Goal: Task Accomplishment & Management: Manage account settings

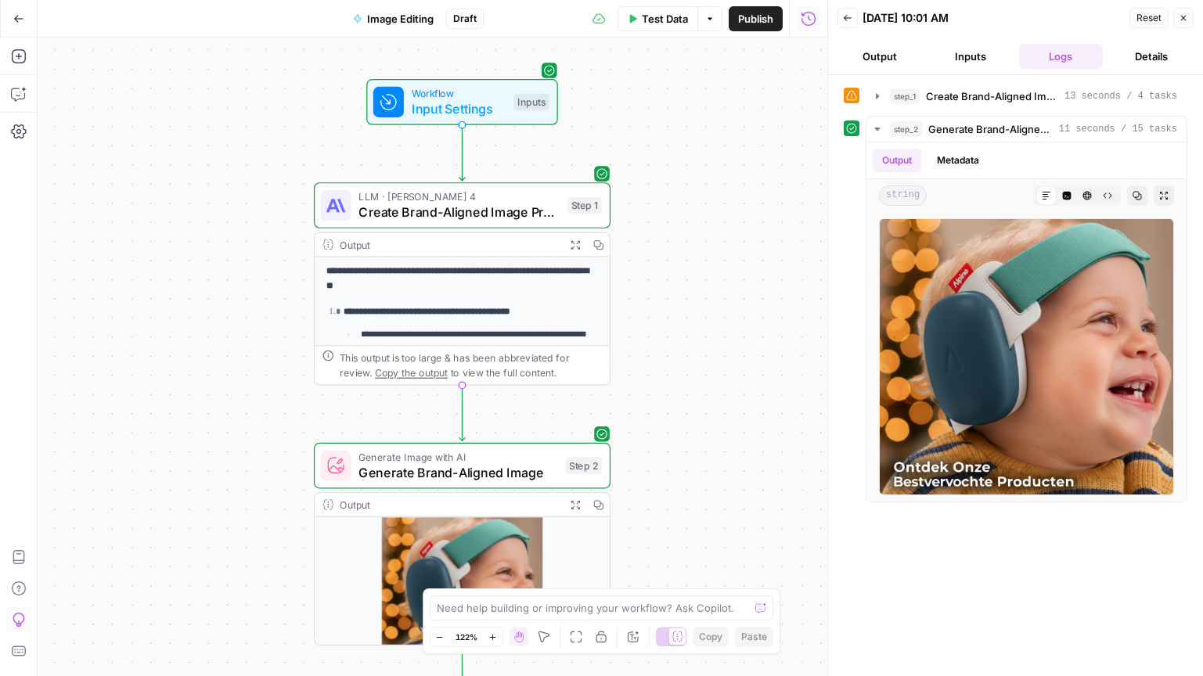
click at [20, 17] on icon "button" at bounding box center [18, 18] width 11 height 11
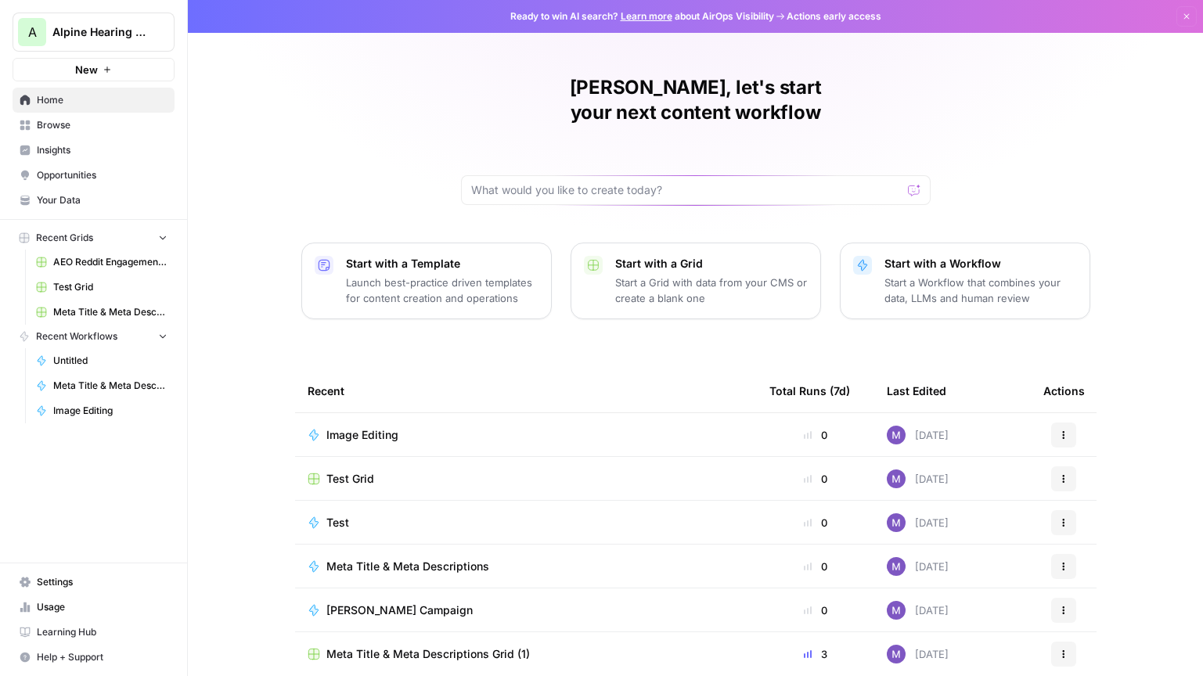
scroll to position [44, 0]
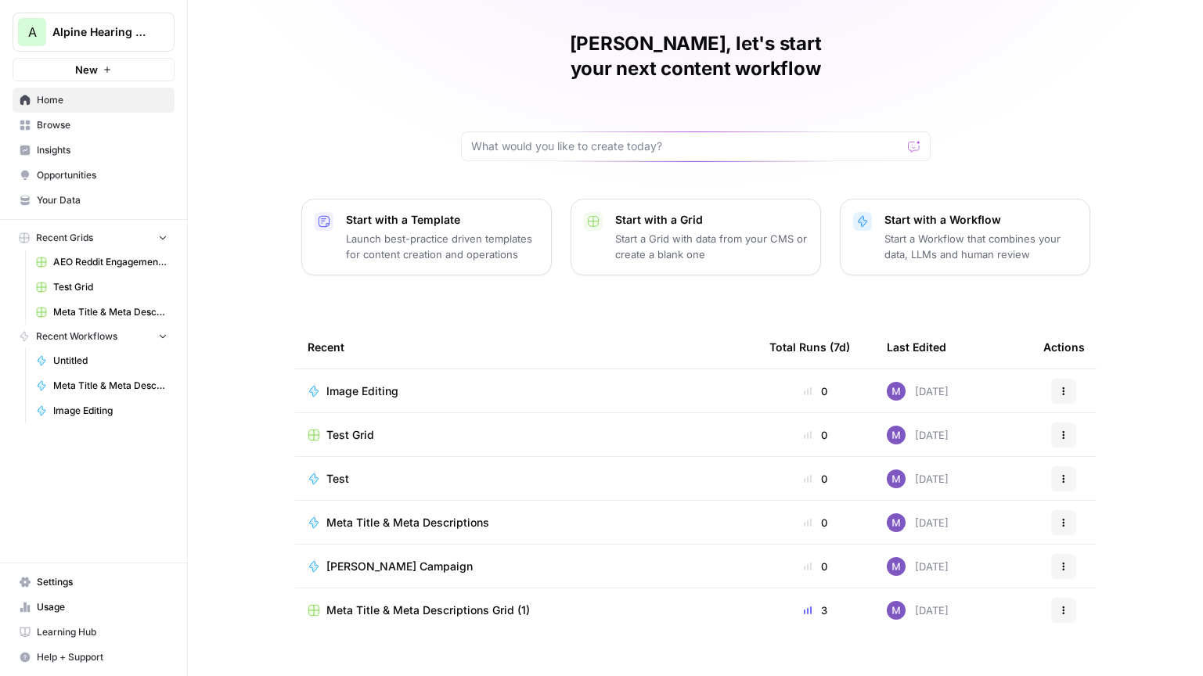
click at [49, 604] on span "Usage" at bounding box center [102, 607] width 131 height 14
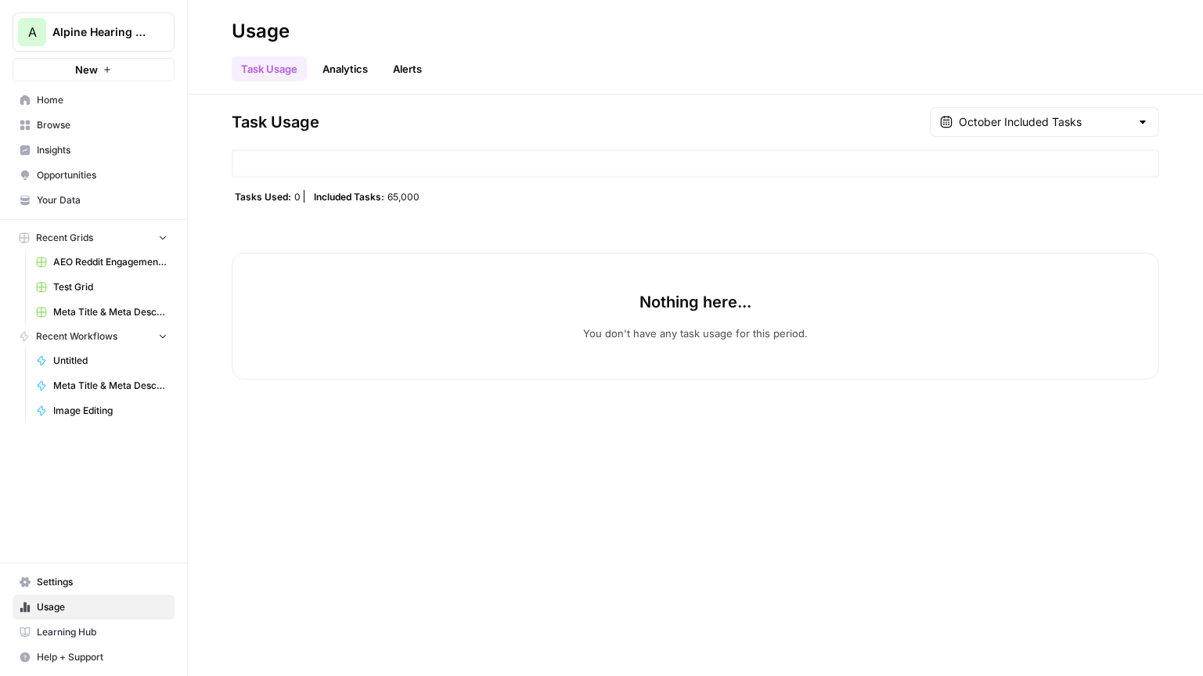
click at [67, 577] on span "Settings" at bounding box center [102, 582] width 131 height 14
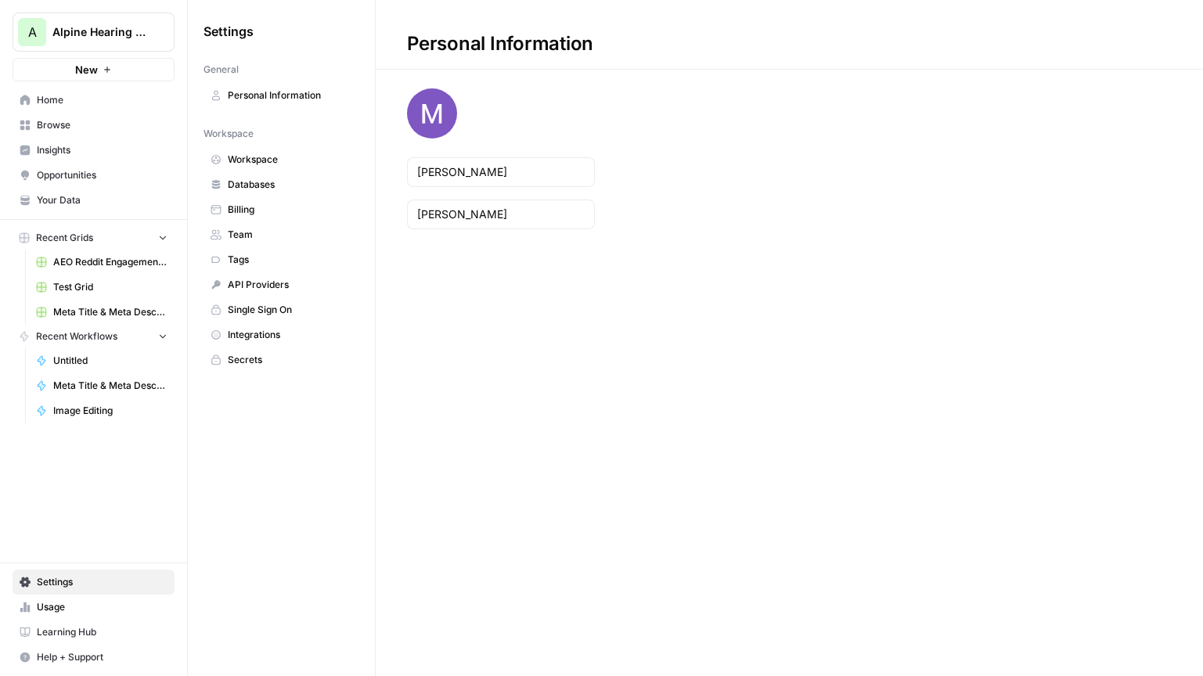
click at [250, 239] on span "Team" at bounding box center [290, 235] width 124 height 14
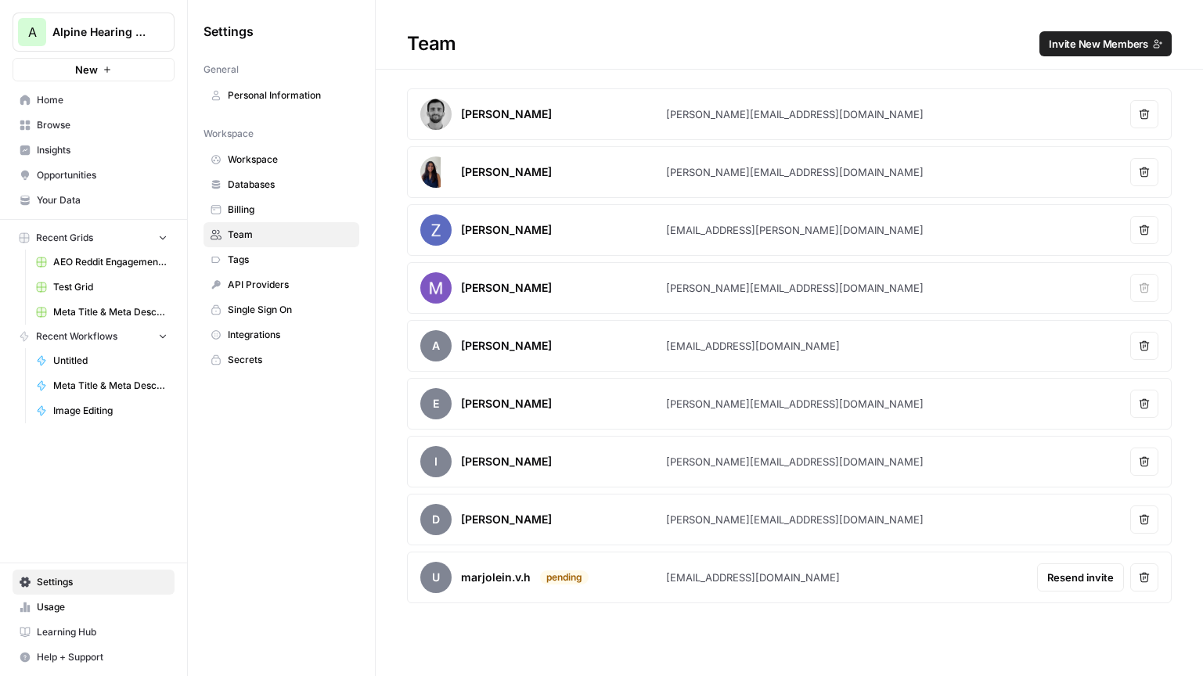
click at [1087, 49] on span "Invite New Members" at bounding box center [1097, 44] width 99 height 16
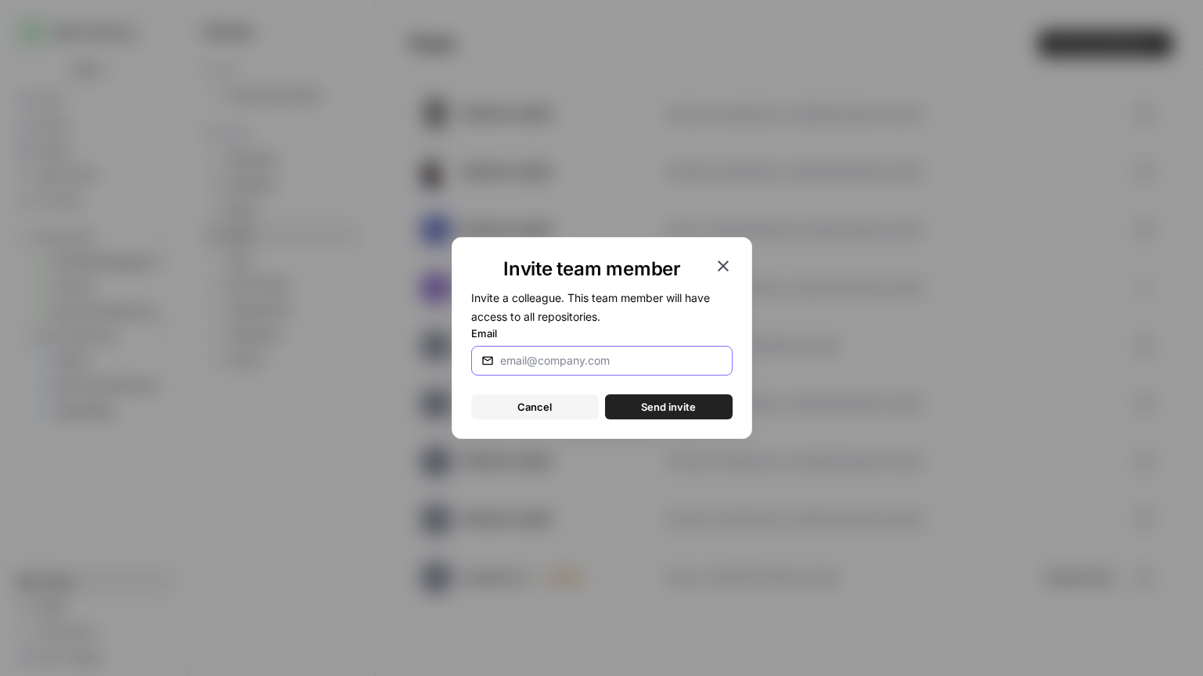
click at [575, 361] on input "Email" at bounding box center [611, 361] width 222 height 16
type input "[PERSON_NAME][EMAIL_ADDRESS][PERSON_NAME][DOMAIN_NAME]"
click at [671, 401] on span "Send invite" at bounding box center [668, 407] width 55 height 16
